Goal: Information Seeking & Learning: Learn about a topic

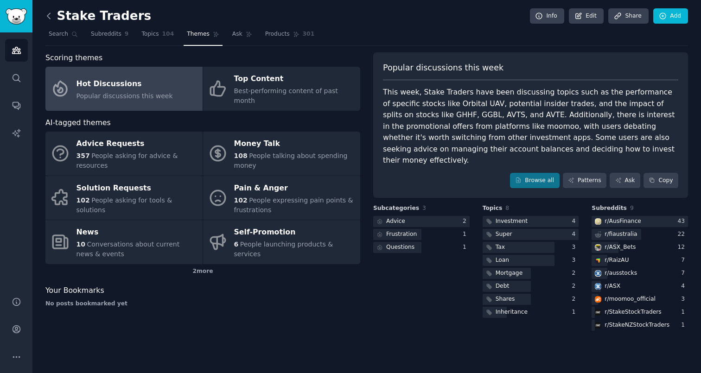
click at [47, 15] on icon at bounding box center [48, 16] width 3 height 6
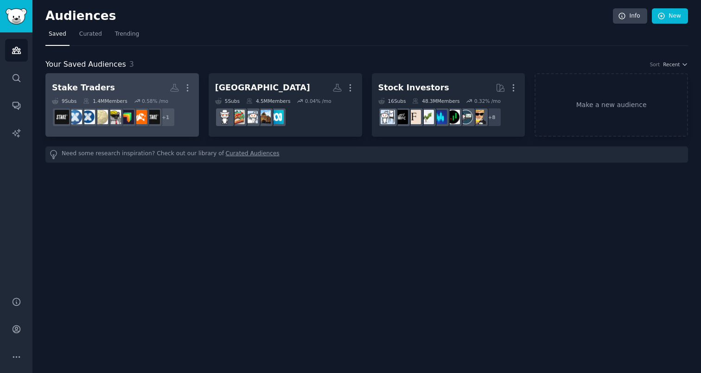
click at [109, 84] on h2 "Stake Traders More" at bounding box center [122, 88] width 141 height 16
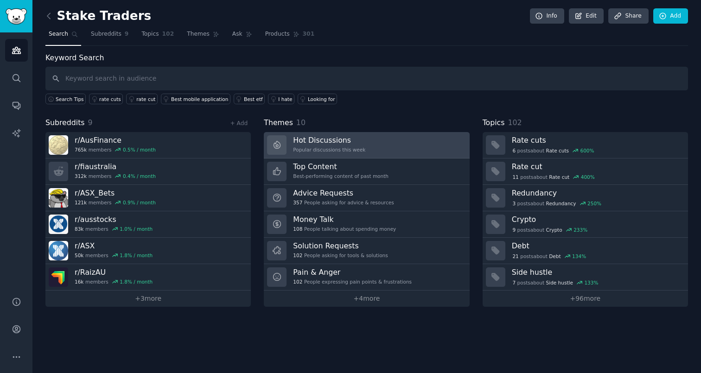
click at [358, 151] on div "Popular discussions this week" at bounding box center [329, 150] width 72 height 6
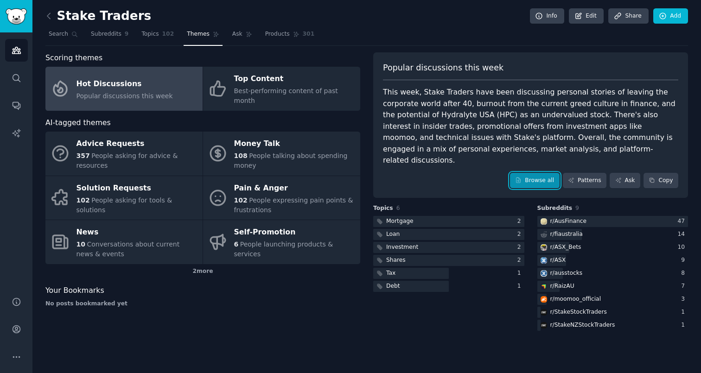
click at [548, 174] on link "Browse all" at bounding box center [535, 181] width 50 height 16
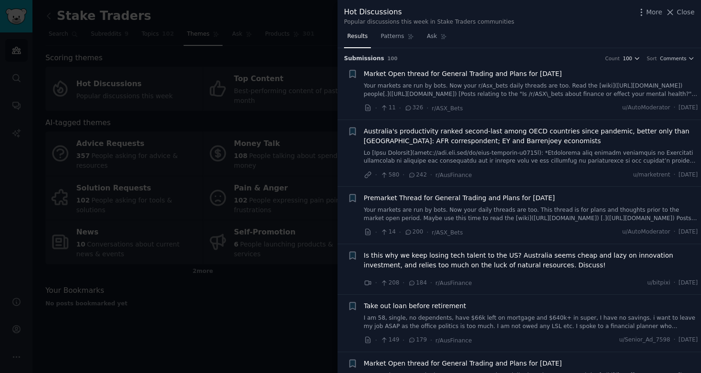
click at [636, 60] on icon "button" at bounding box center [637, 58] width 6 height 6
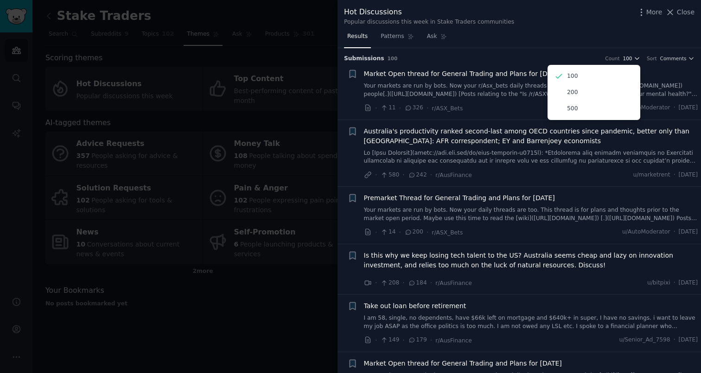
click at [636, 60] on icon "button" at bounding box center [637, 58] width 6 height 6
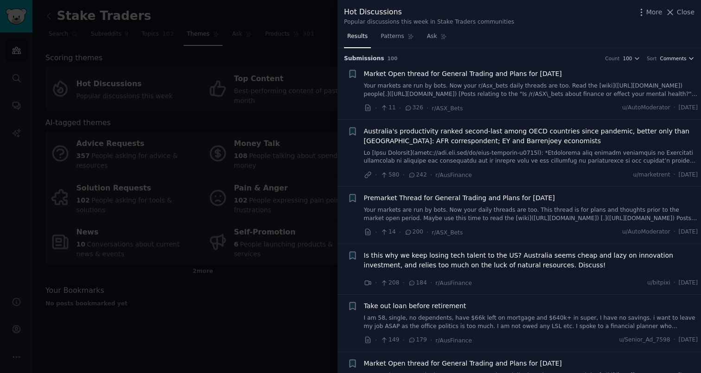
click at [688, 61] on icon "button" at bounding box center [691, 58] width 6 height 6
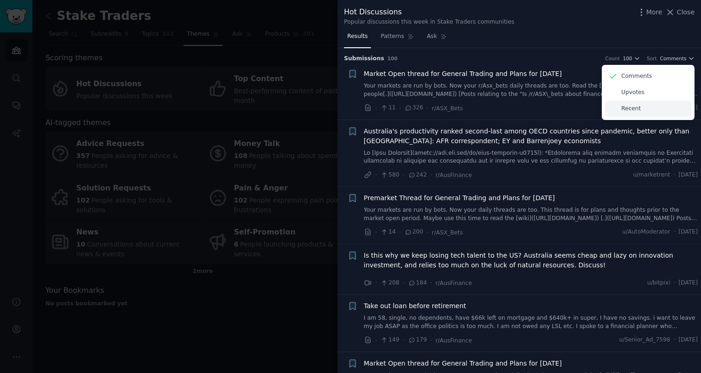
click at [647, 109] on div "Recent" at bounding box center [648, 109] width 86 height 16
